Goal: Information Seeking & Learning: Learn about a topic

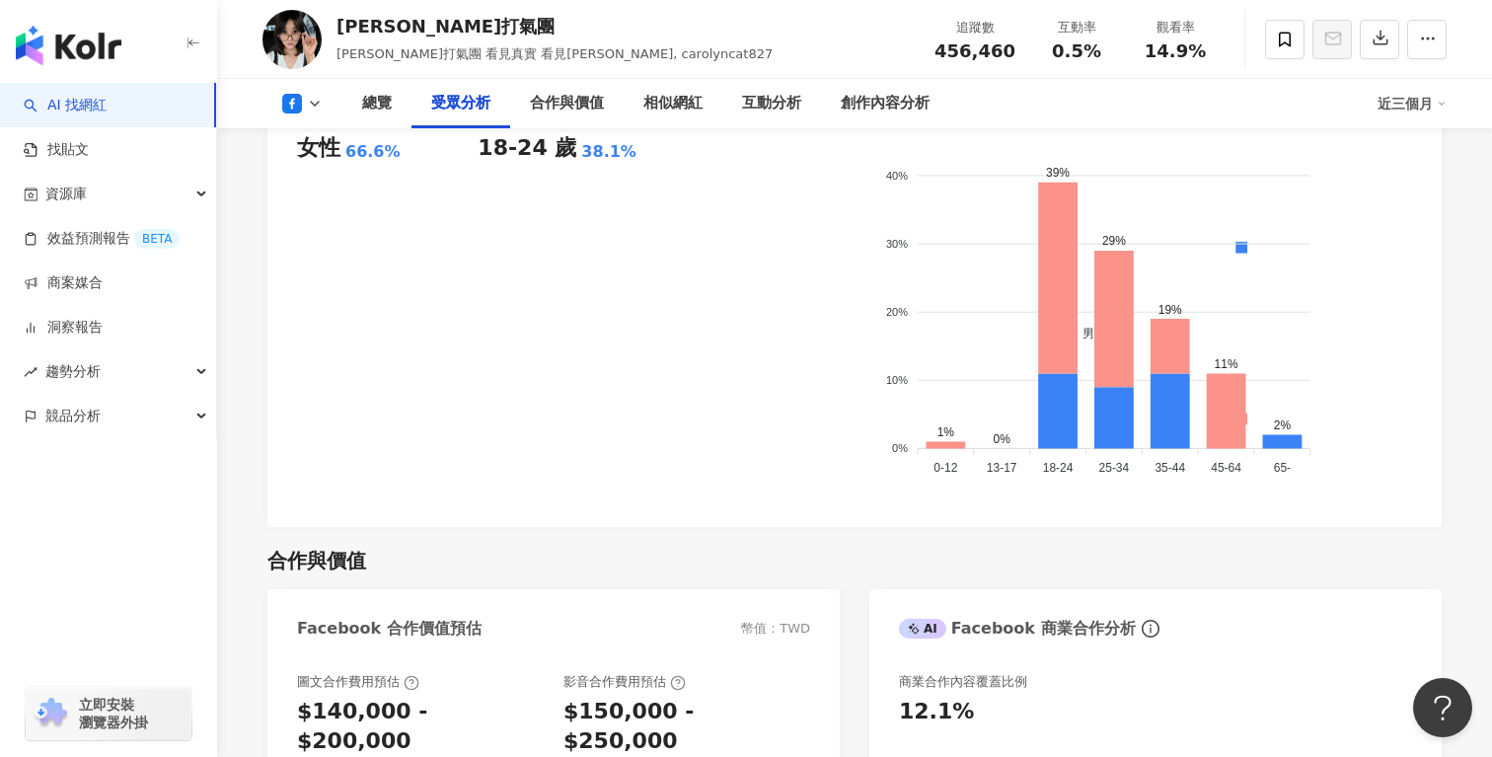
scroll to position [1887, 0]
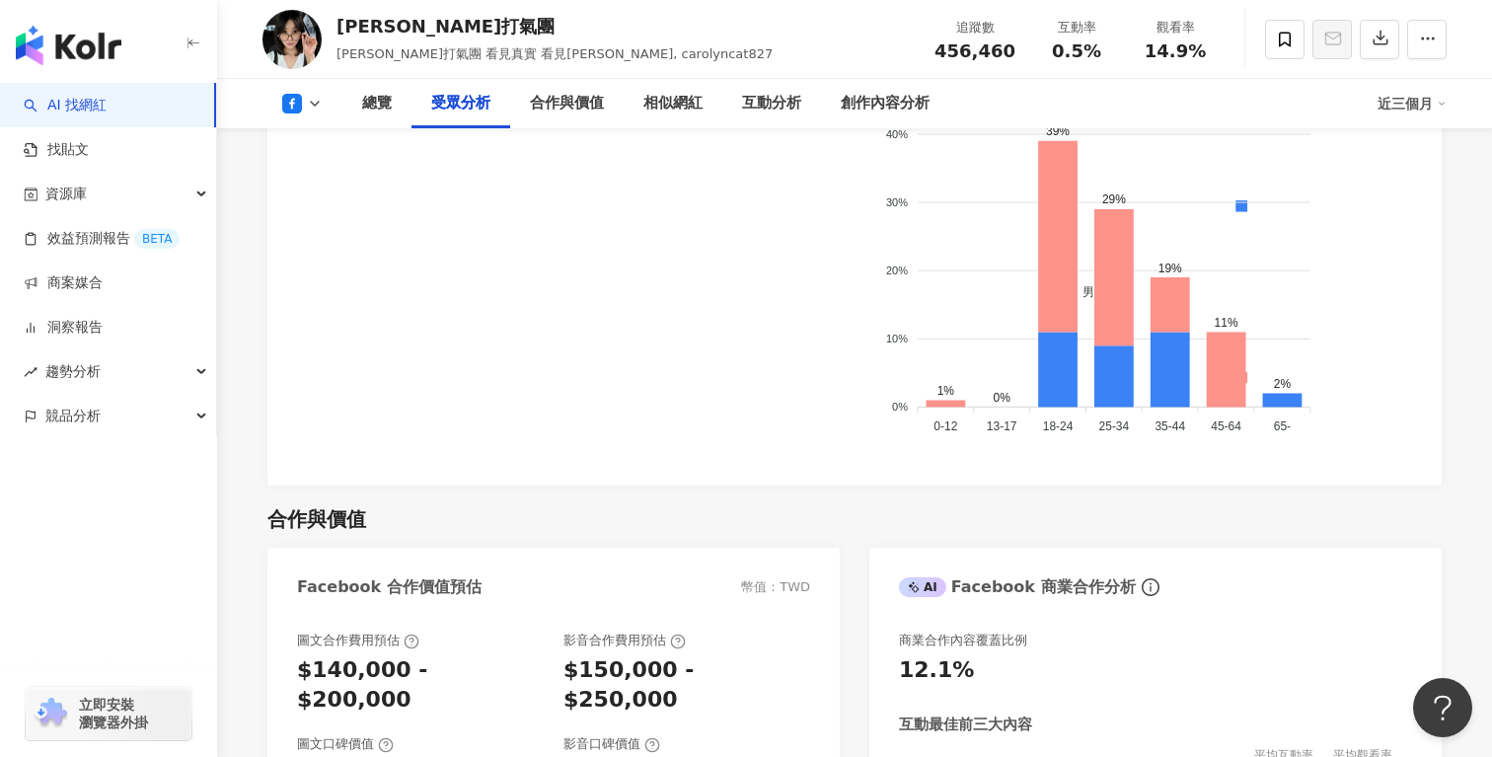
click at [308, 104] on icon at bounding box center [315, 104] width 16 height 16
click at [325, 152] on button "Instagram" at bounding box center [333, 140] width 118 height 28
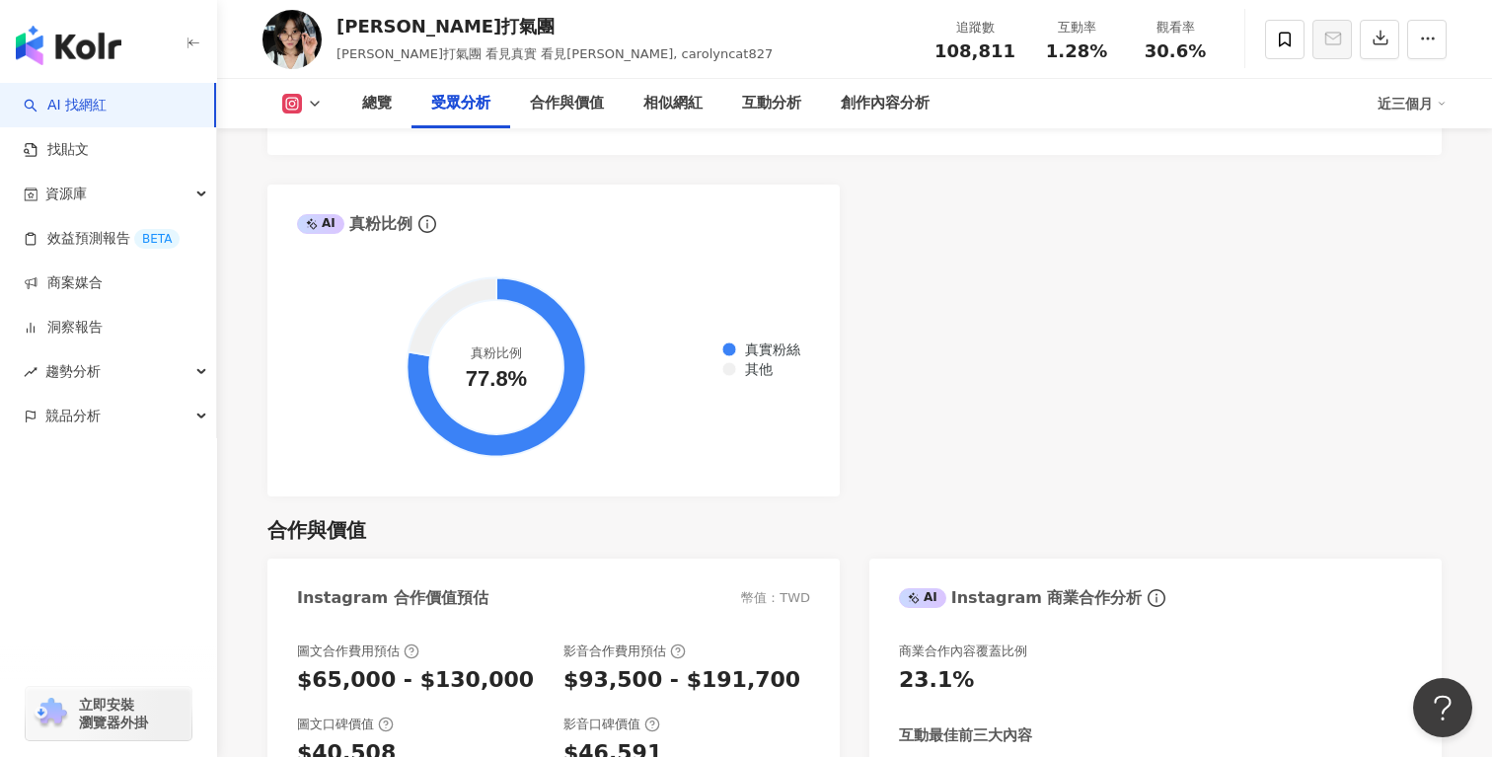
scroll to position [2699, 0]
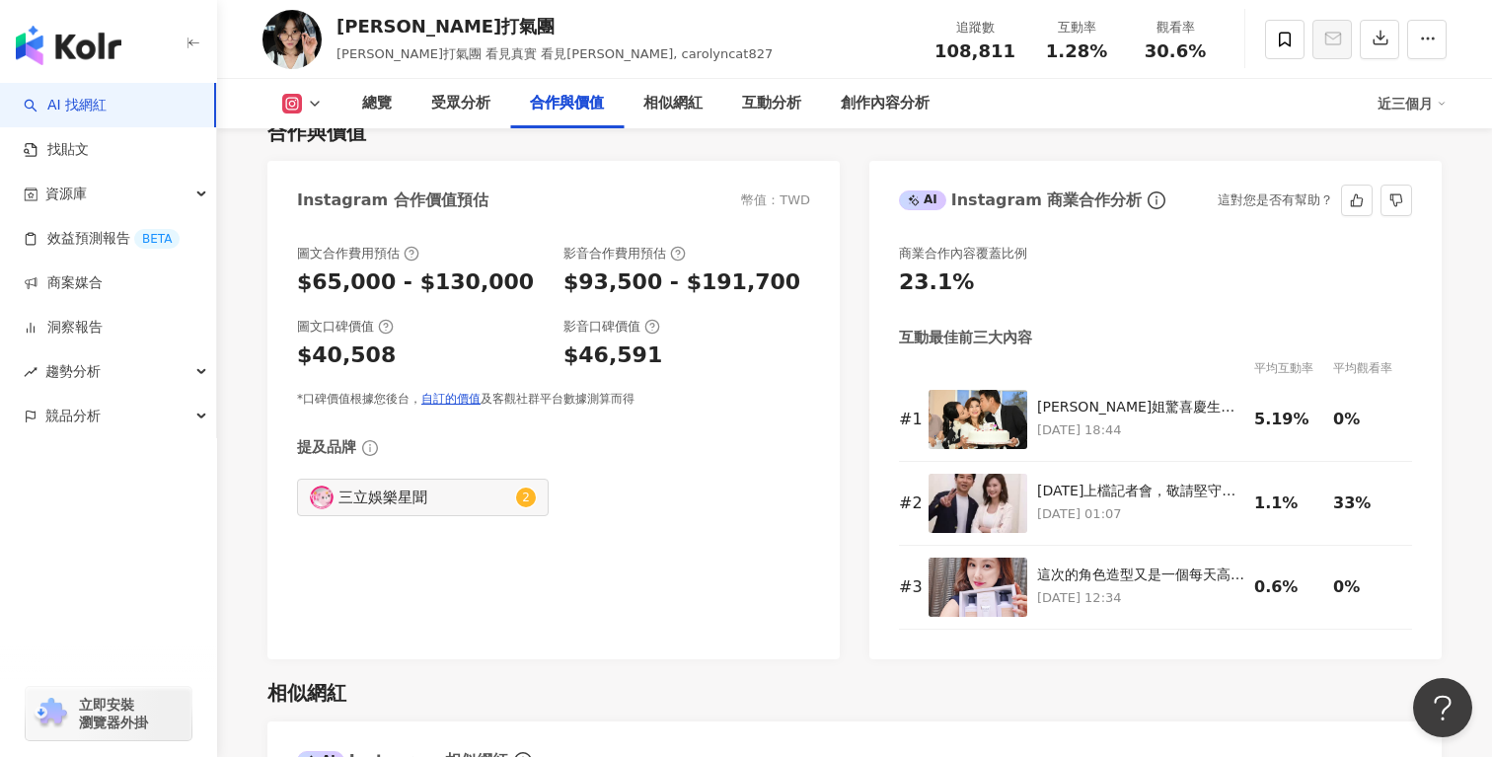
click at [880, 451] on div "商業合作內容覆蓋比例 23.1% 互動最佳前三大內容 平均互動率 平均觀看率 # 1 [PERSON_NAME]姐驚喜慶生大成功!!😍喜提兩個吻😚 [PERS…" at bounding box center [1156, 442] width 573 height 434
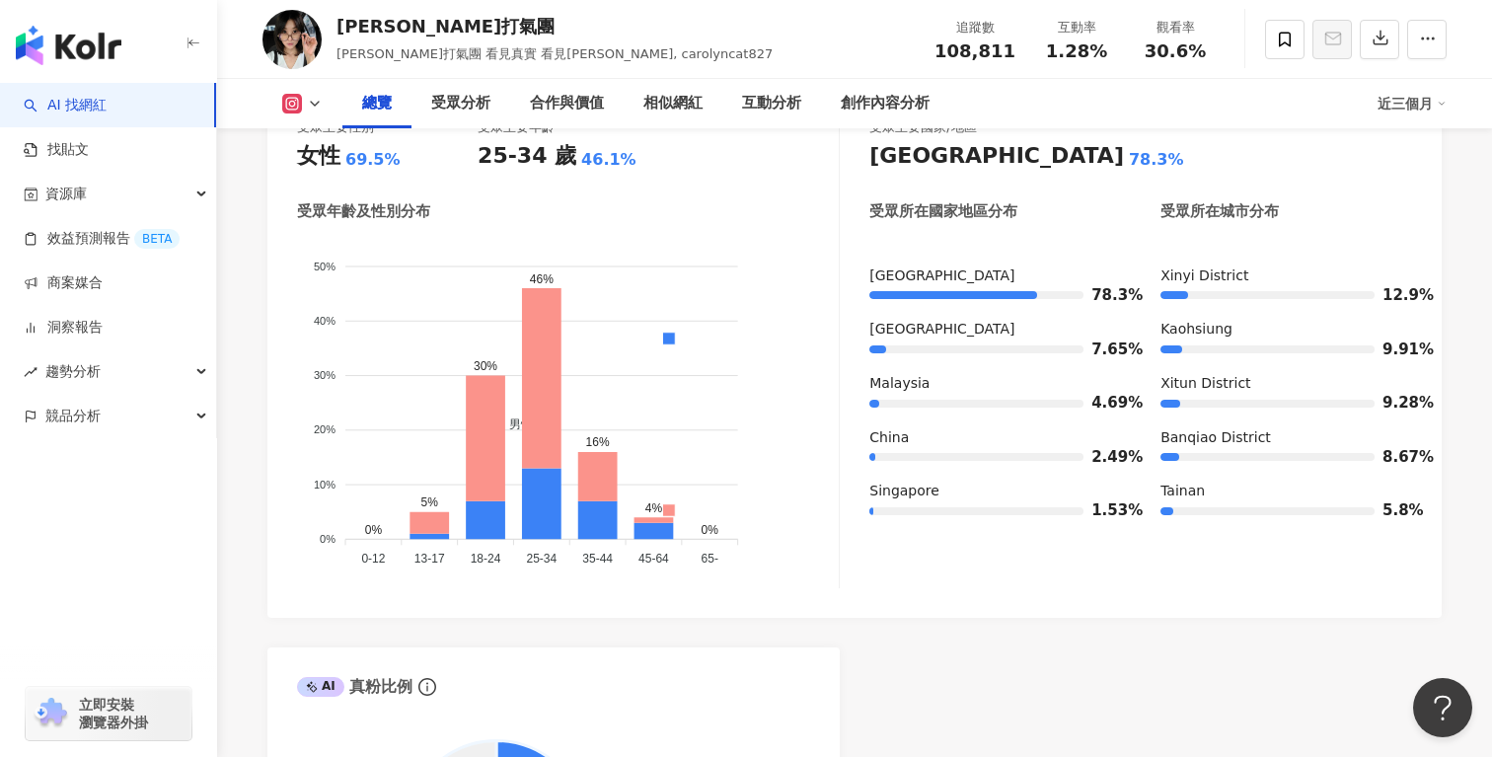
scroll to position [0, 0]
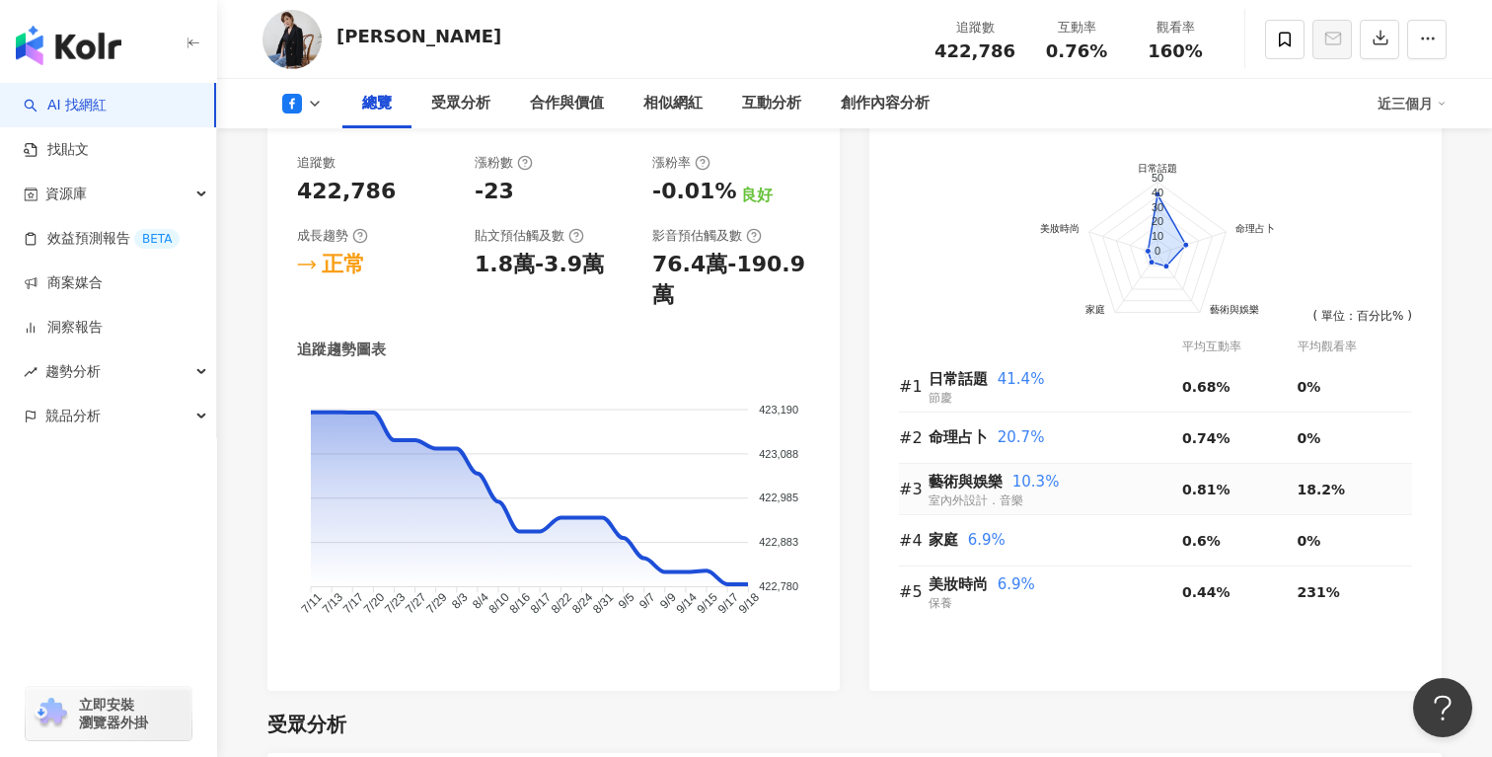
scroll to position [1154, 0]
click at [316, 109] on icon at bounding box center [315, 104] width 16 height 16
click at [316, 151] on button "Instagram" at bounding box center [333, 140] width 118 height 28
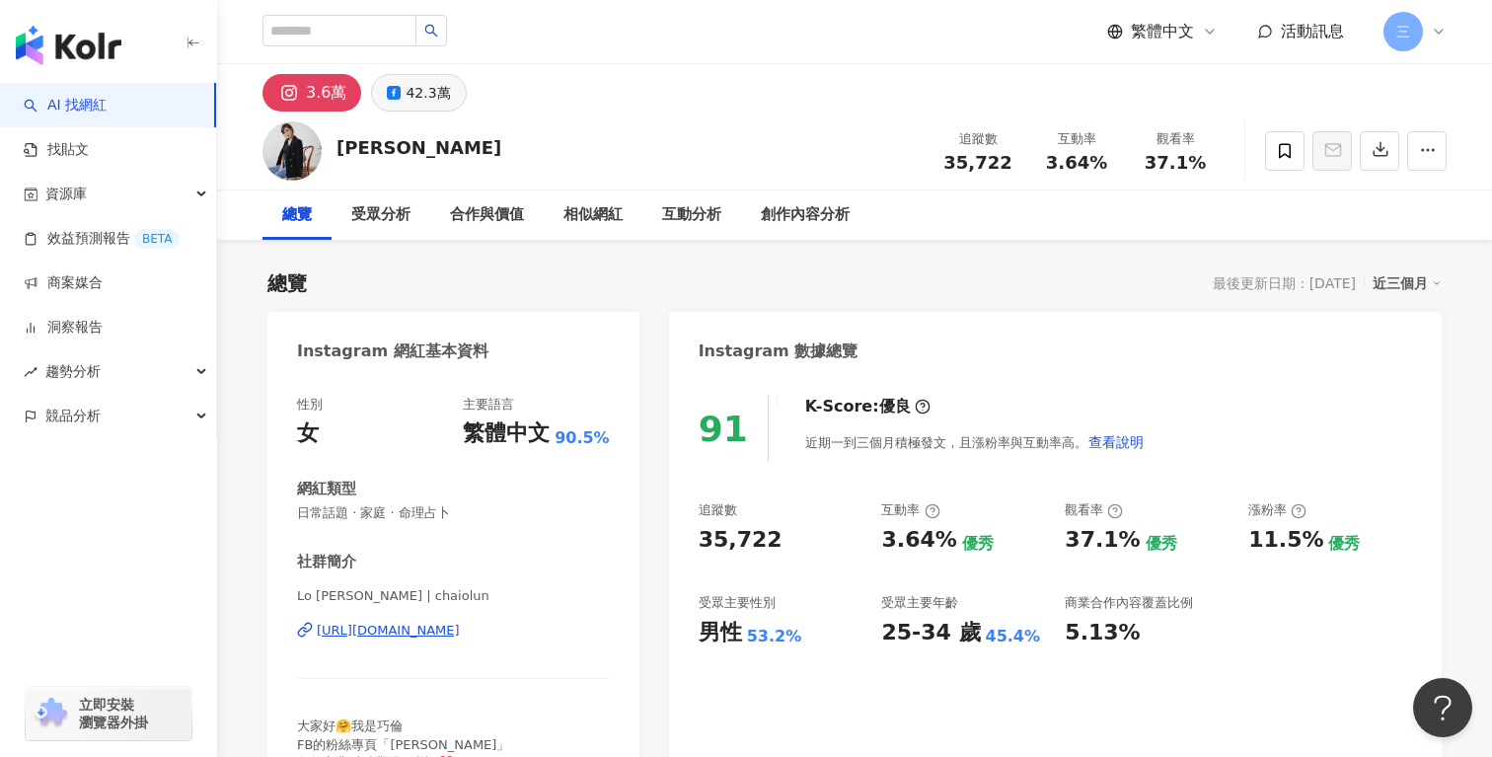
click at [415, 92] on div "42.3萬" at bounding box center [428, 93] width 44 height 28
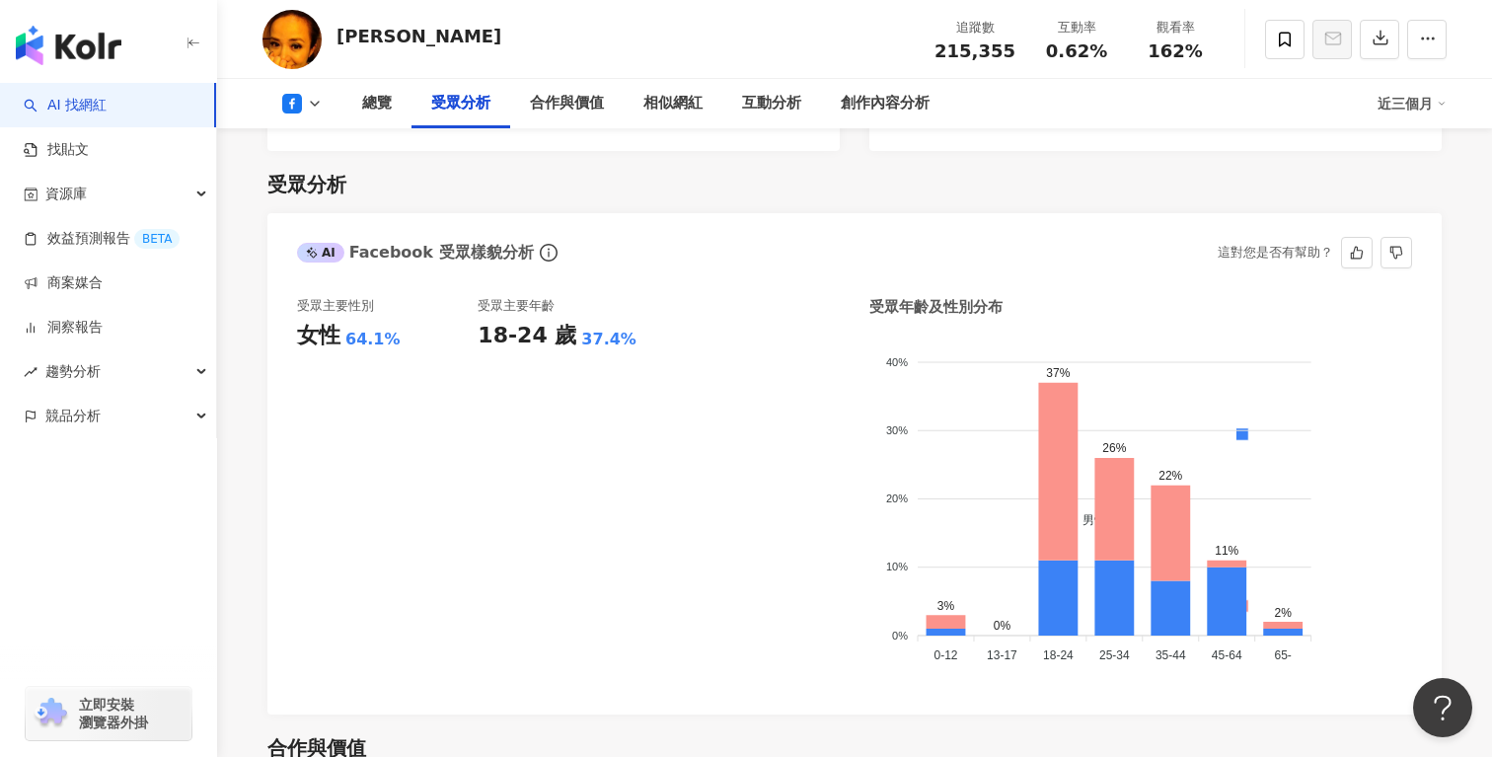
scroll to position [1670, 0]
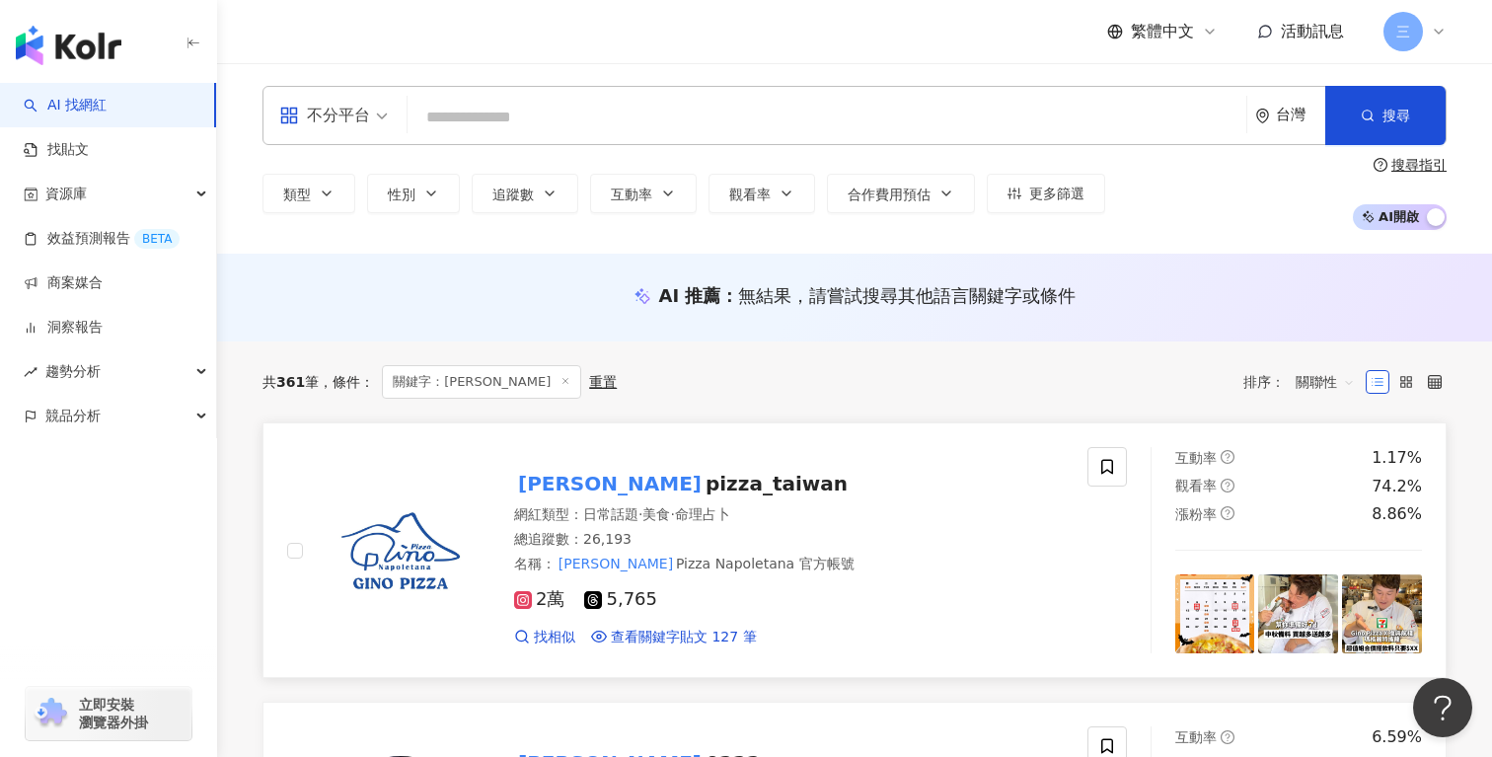
scroll to position [83, 0]
